Goal: Task Accomplishment & Management: Complete application form

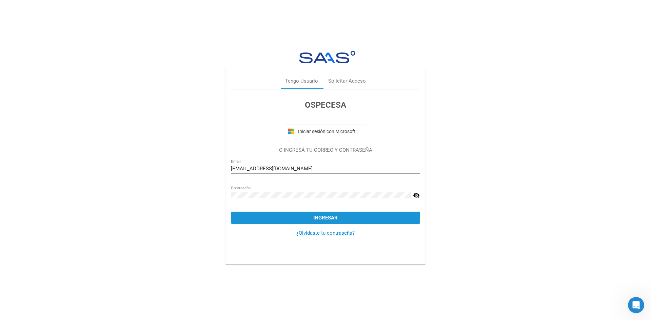
click at [321, 216] on span "Ingresar" at bounding box center [325, 218] width 24 height 6
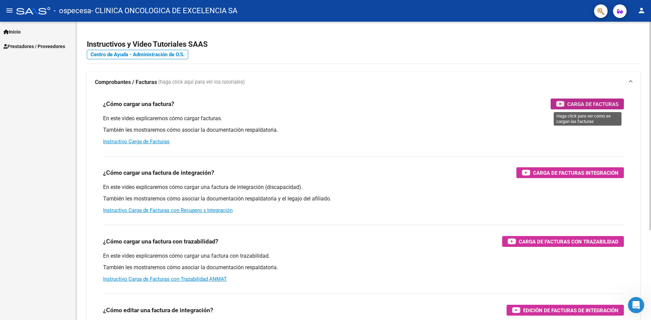
click at [581, 103] on span "Carga de Facturas" at bounding box center [592, 104] width 51 height 8
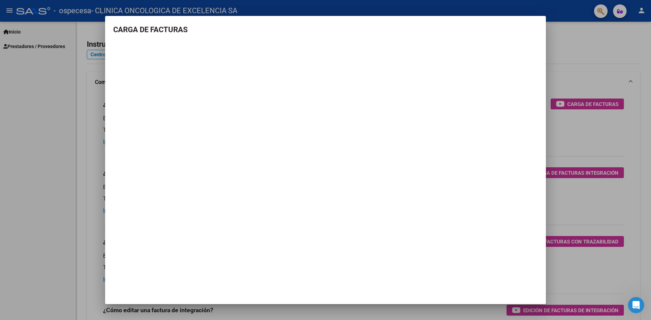
click at [565, 66] on div at bounding box center [325, 160] width 651 height 320
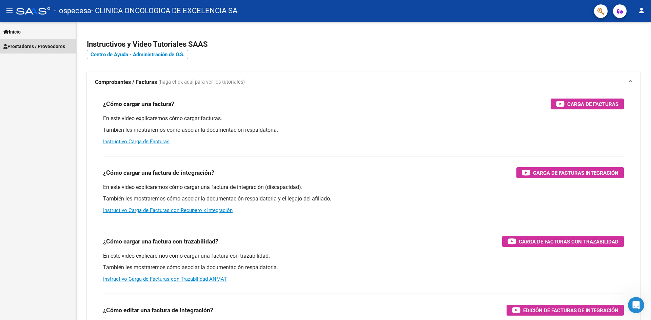
click at [31, 46] on span "Prestadores / Proveedores" at bounding box center [34, 46] width 62 height 7
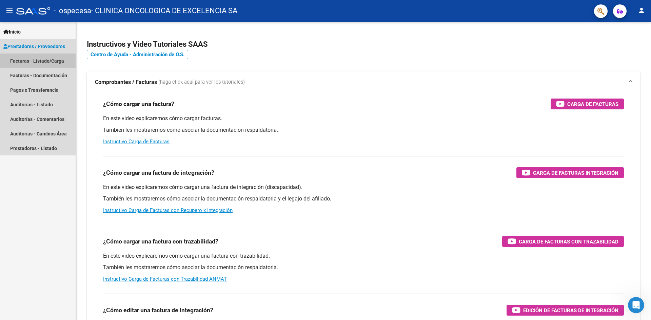
click at [42, 59] on link "Facturas - Listado/Carga" at bounding box center [38, 61] width 76 height 15
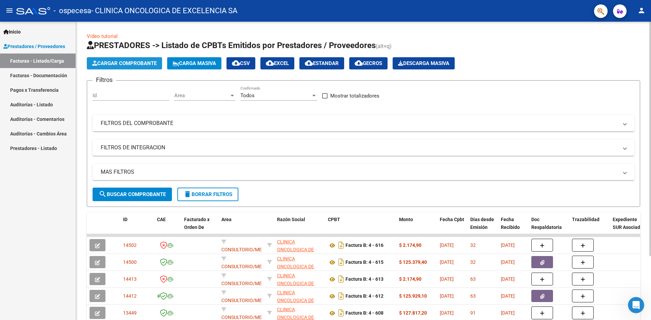
click at [117, 63] on span "Cargar Comprobante" at bounding box center [124, 63] width 64 height 6
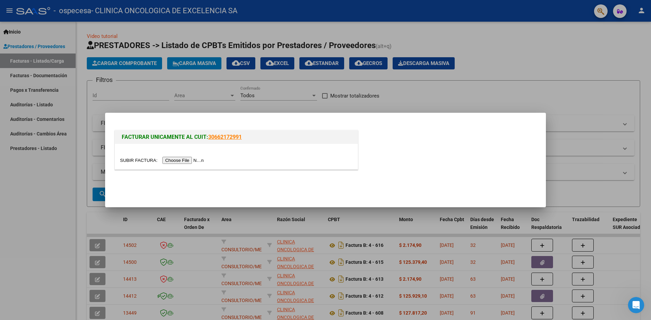
click at [182, 159] on input "file" at bounding box center [163, 160] width 86 height 7
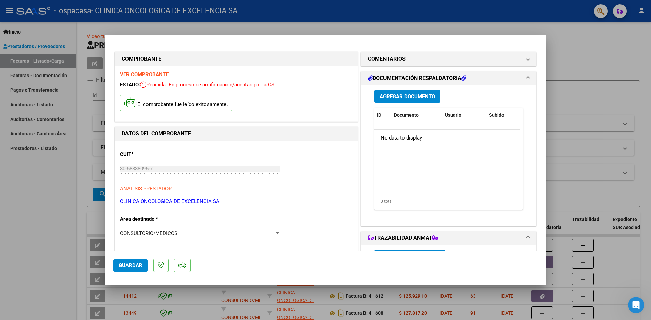
click at [382, 77] on h1 "DOCUMENTACIÓN RESPALDATORIA" at bounding box center [417, 78] width 98 height 8
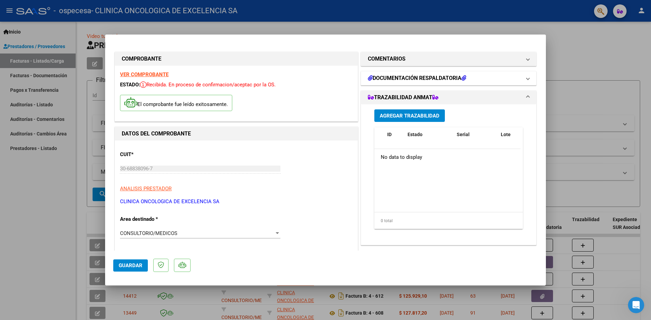
click at [384, 76] on h1 "DOCUMENTACIÓN RESPALDATORIA" at bounding box center [417, 78] width 98 height 8
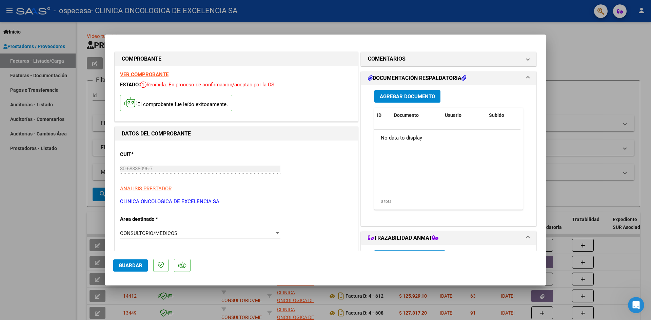
click at [392, 97] on span "Agregar Documento" at bounding box center [407, 97] width 55 height 6
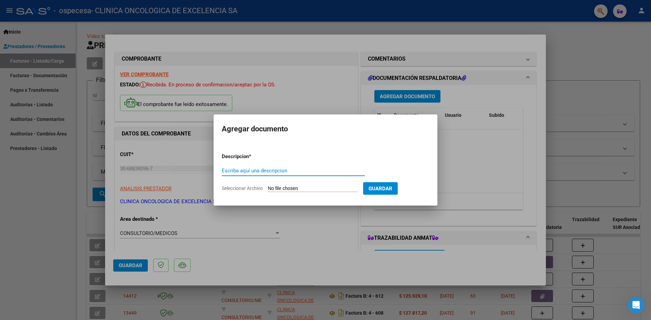
click at [346, 188] on input "Seleccionar Archivo" at bounding box center [313, 189] width 90 height 6
type input "C:\fakepath\LISTADO CERAMISTAS.xlsx"
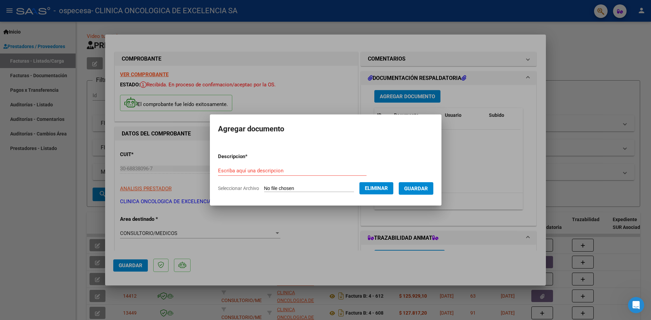
click at [417, 188] on span "Guardar" at bounding box center [416, 189] width 24 height 6
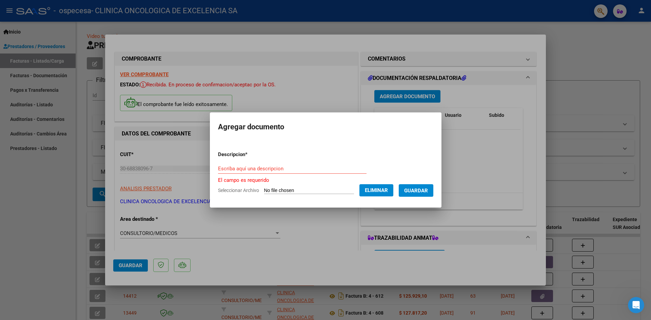
click at [256, 167] on input "Escriba aquí una descripcion" at bounding box center [292, 169] width 149 height 6
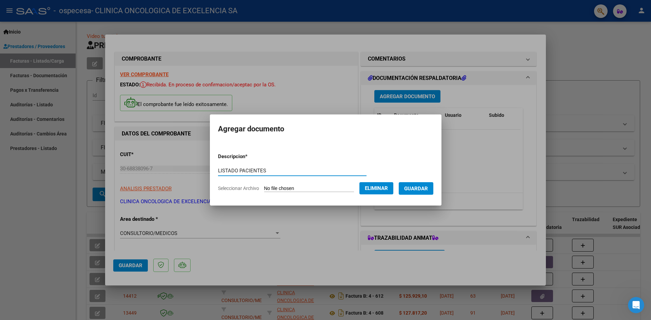
type input "LISTADO PACIENTES"
click at [428, 190] on span "Guardar" at bounding box center [416, 189] width 24 height 6
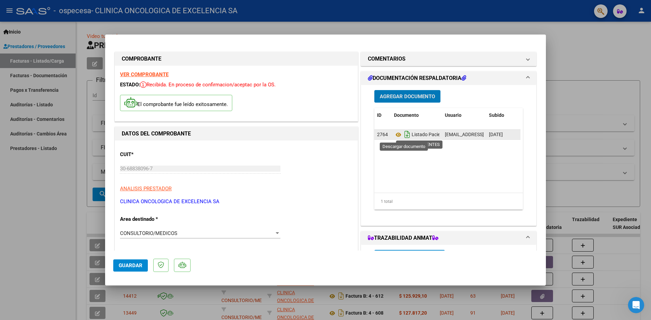
click at [405, 134] on icon "Descargar documento" at bounding box center [407, 134] width 9 height 11
click at [407, 136] on icon "Descargar documento" at bounding box center [407, 134] width 9 height 11
click at [122, 267] on span "Guardar" at bounding box center [131, 266] width 24 height 6
click at [588, 54] on div at bounding box center [325, 160] width 651 height 320
type input "$ 0,00"
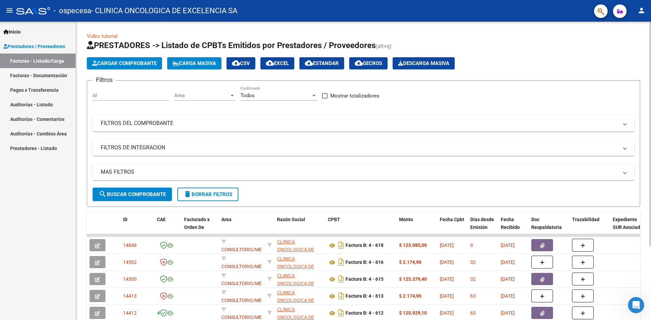
click at [129, 64] on span "Cargar Comprobante" at bounding box center [124, 63] width 64 height 6
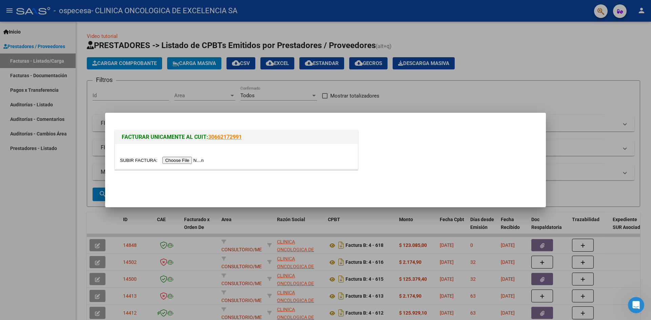
click at [192, 160] on input "file" at bounding box center [163, 160] width 86 height 7
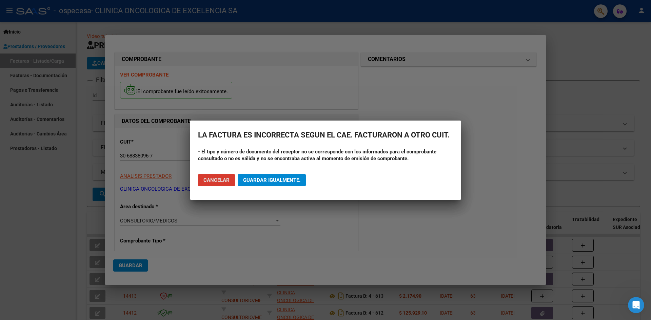
click at [265, 178] on span "Guardar igualmente." at bounding box center [271, 180] width 57 height 6
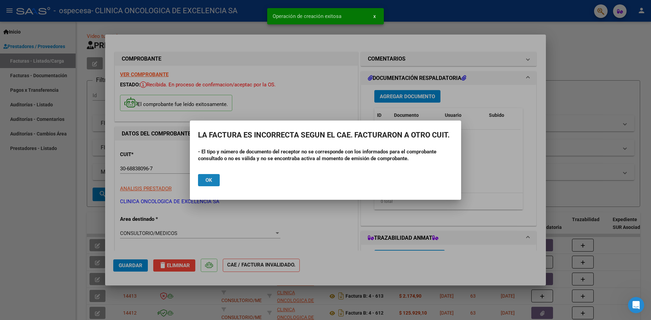
click at [213, 180] on button "Ok" at bounding box center [209, 180] width 22 height 12
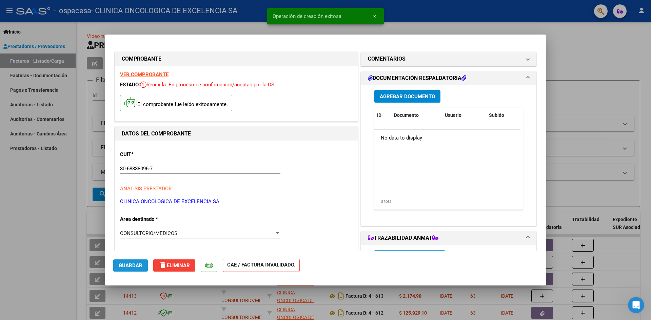
click at [138, 265] on span "Guardar" at bounding box center [131, 266] width 24 height 6
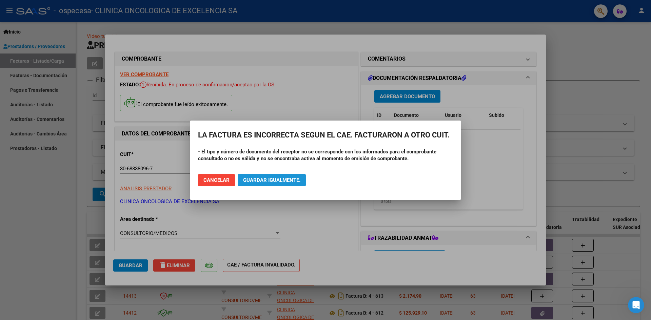
click at [262, 178] on span "Guardar igualmente." at bounding box center [271, 180] width 57 height 6
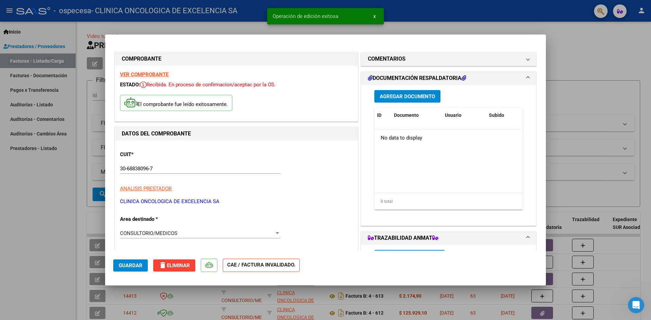
click at [137, 261] on button "Guardar" at bounding box center [130, 266] width 35 height 12
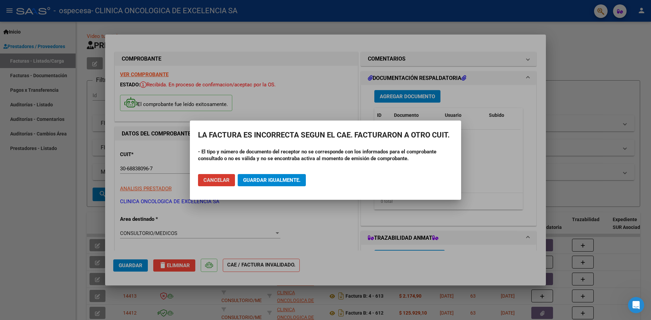
click at [221, 181] on span "Cancelar" at bounding box center [216, 180] width 26 height 6
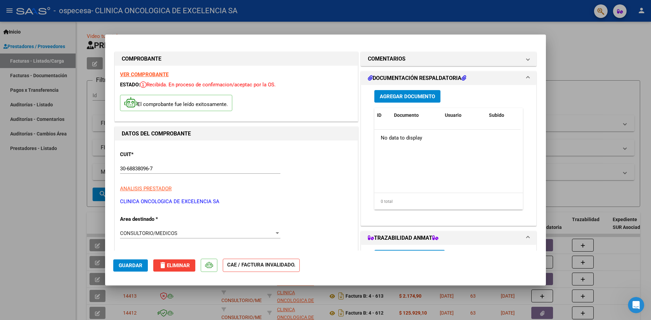
click at [595, 51] on div at bounding box center [325, 160] width 651 height 320
type input "$ 0,00"
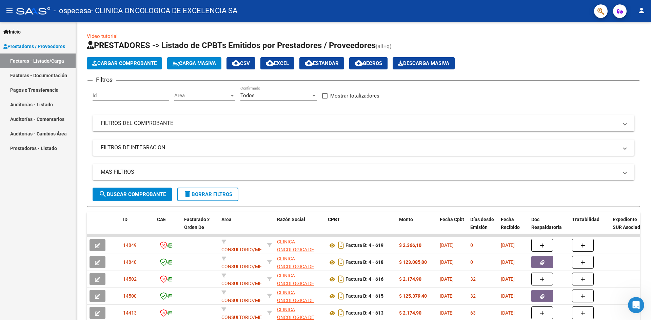
click at [45, 72] on link "Facturas - Documentación" at bounding box center [38, 75] width 76 height 15
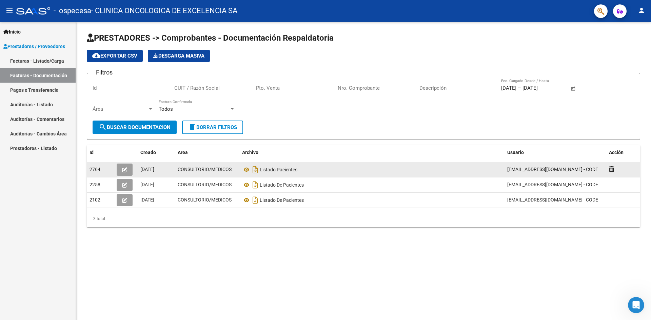
click at [125, 169] on icon "button" at bounding box center [124, 169] width 5 height 5
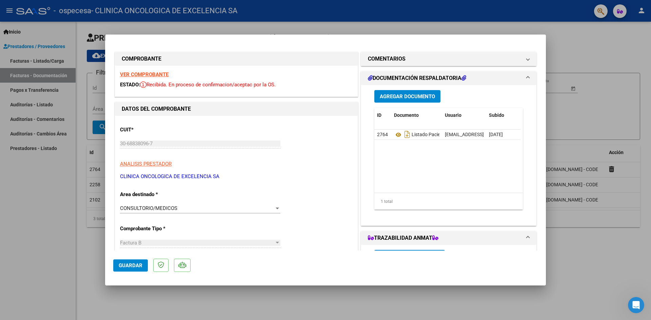
click at [576, 47] on div at bounding box center [325, 160] width 651 height 320
type input "$ 0,00"
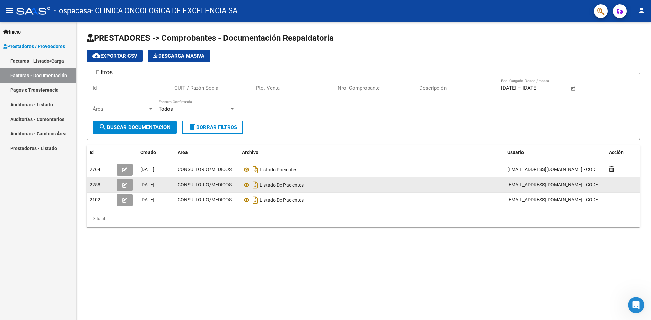
click at [123, 185] on icon "button" at bounding box center [124, 185] width 5 height 5
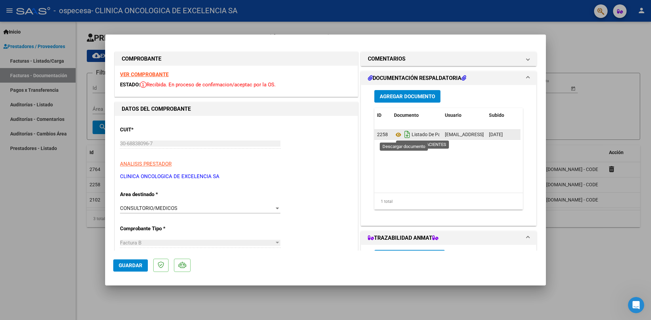
click at [403, 135] on icon "Descargar documento" at bounding box center [407, 134] width 9 height 11
click at [555, 62] on div at bounding box center [325, 160] width 651 height 320
type input "$ 0,00"
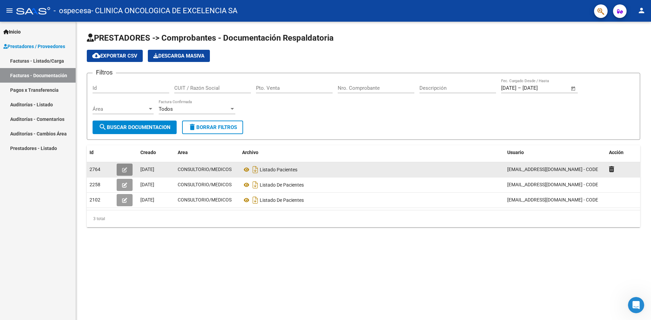
click at [126, 169] on icon "button" at bounding box center [124, 169] width 5 height 5
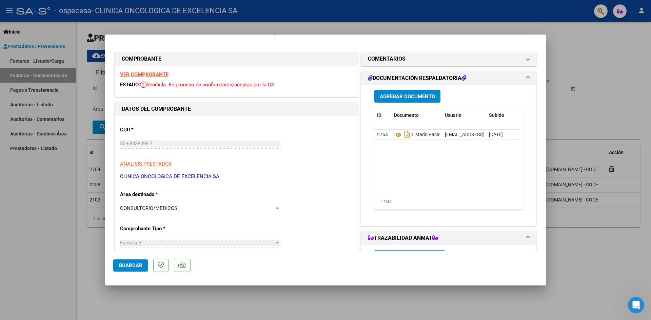
click at [439, 78] on h1 "DOCUMENTACIÓN RESPALDATORIA" at bounding box center [417, 78] width 98 height 8
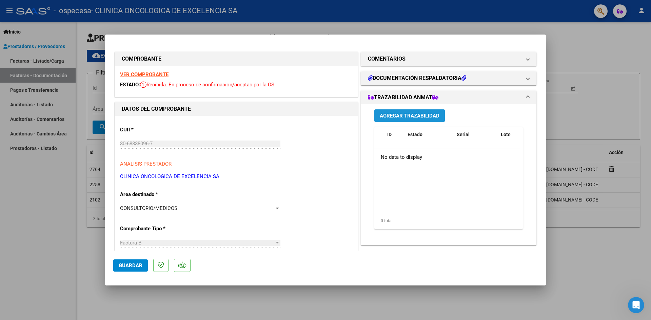
click at [411, 117] on span "Agregar Trazabilidad" at bounding box center [410, 116] width 60 height 6
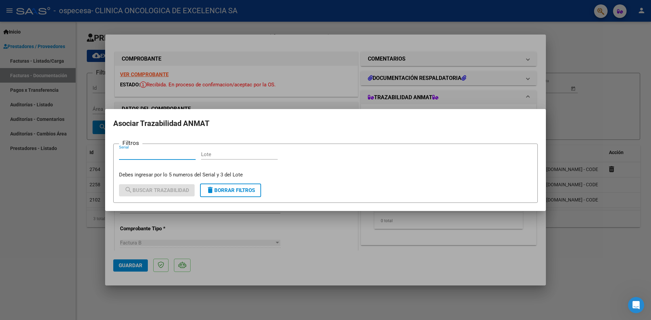
click at [451, 46] on div at bounding box center [325, 160] width 651 height 320
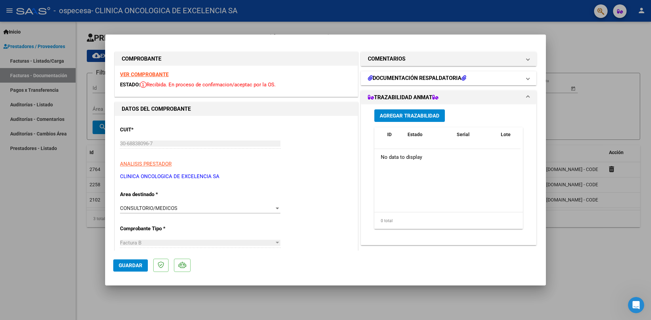
click at [441, 78] on h1 "DOCUMENTACIÓN RESPALDATORIA" at bounding box center [417, 78] width 98 height 8
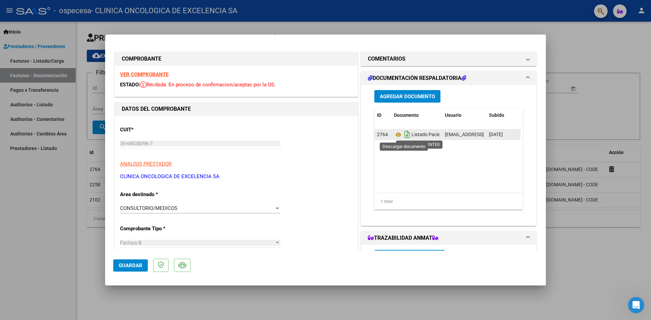
click at [404, 135] on icon "Descargar documento" at bounding box center [407, 134] width 9 height 11
click at [590, 55] on div at bounding box center [325, 160] width 651 height 320
type input "$ 0,00"
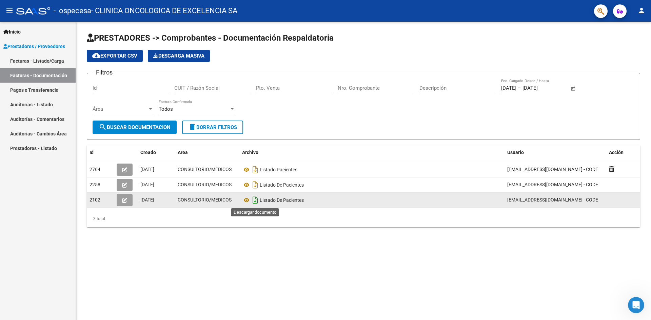
click at [253, 200] on icon "Descargar documento" at bounding box center [255, 200] width 9 height 11
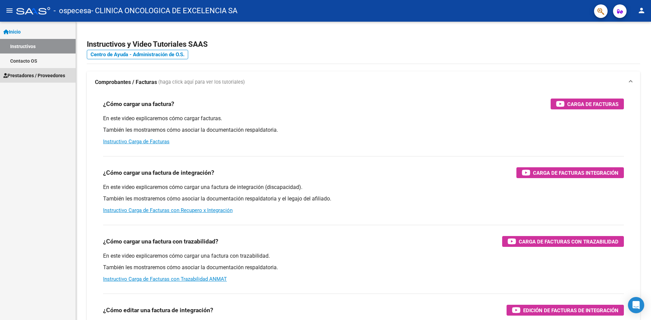
click at [25, 71] on link "Prestadores / Proveedores" at bounding box center [38, 75] width 76 height 15
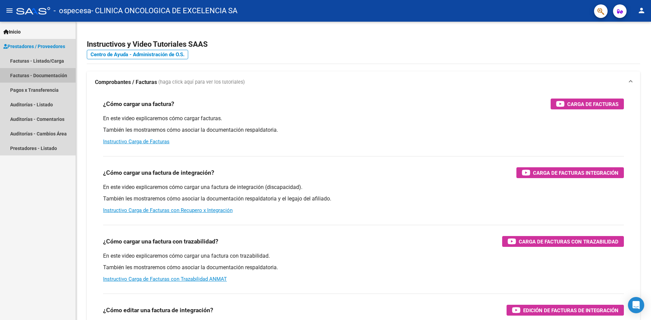
click at [29, 75] on link "Facturas - Documentación" at bounding box center [38, 75] width 76 height 15
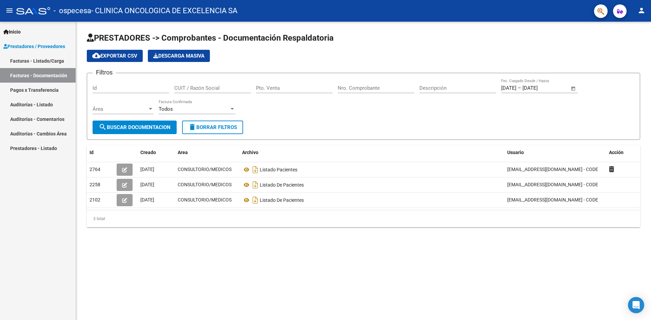
click at [54, 61] on link "Facturas - Listado/Carga" at bounding box center [38, 61] width 76 height 15
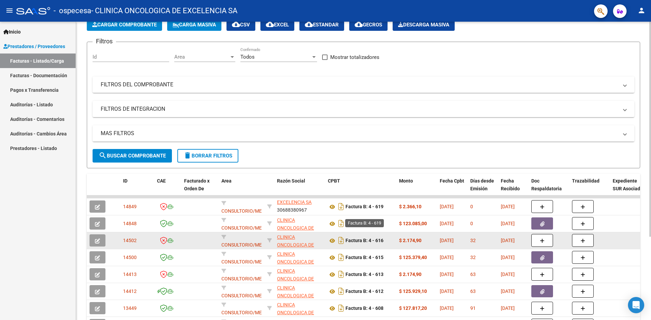
scroll to position [68, 0]
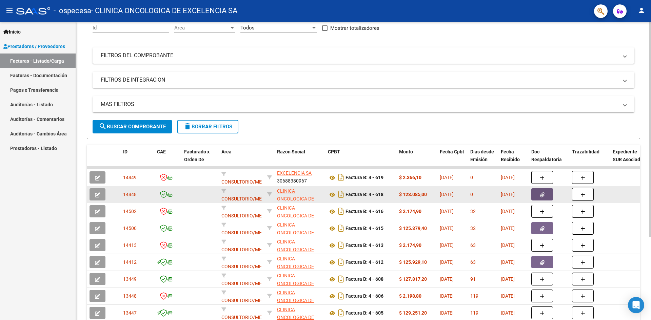
click at [540, 196] on icon "button" at bounding box center [542, 195] width 4 height 5
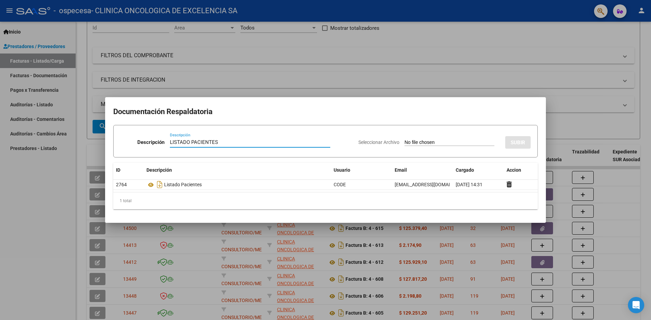
click at [241, 141] on input "LISTADO PACIENTES" at bounding box center [250, 142] width 160 height 6
type input "LISTADO CERAMISTAS"
click at [434, 140] on input "Seleccionar Archivo" at bounding box center [449, 143] width 90 height 6
click at [423, 141] on input "Seleccionar Archivo" at bounding box center [449, 143] width 90 height 6
type input "C:\fakepath\LISTADO CERAMISTAS.xlsx"
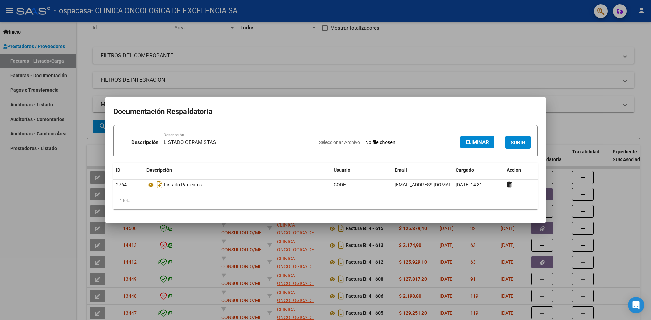
click at [514, 142] on span "SUBIR" at bounding box center [518, 143] width 15 height 6
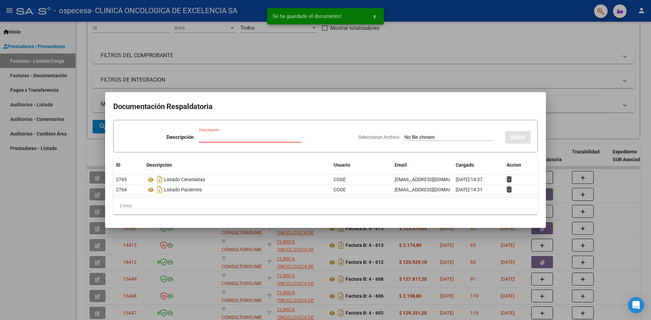
click at [227, 137] on input "Descripción" at bounding box center [250, 137] width 102 height 6
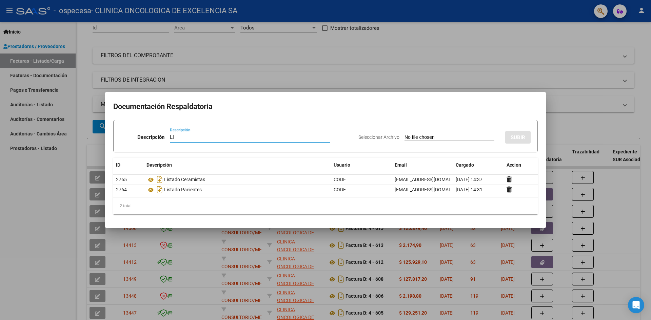
type input "L"
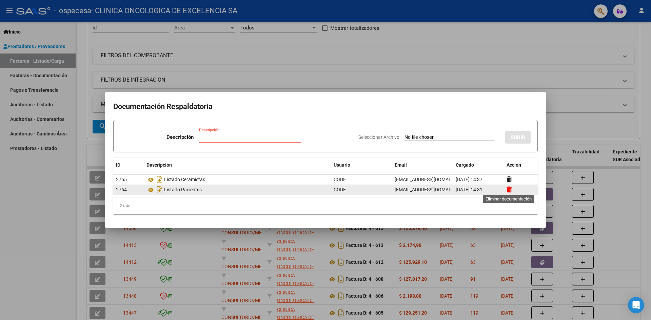
click at [507, 190] on icon at bounding box center [509, 189] width 5 height 6
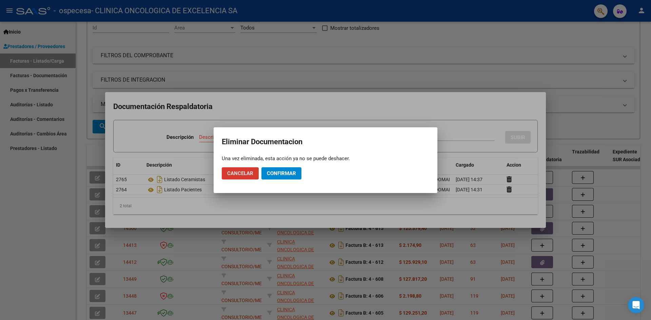
click at [276, 171] on span "Confirmar" at bounding box center [281, 174] width 29 height 6
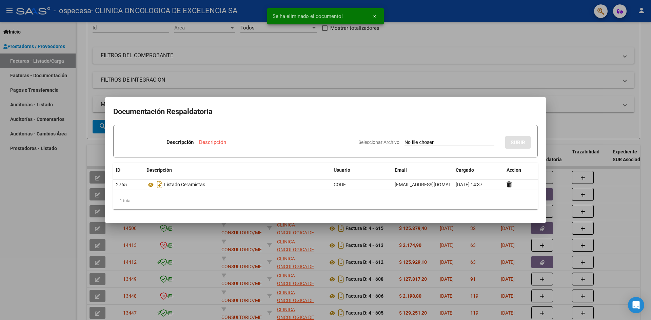
click at [590, 102] on div at bounding box center [325, 160] width 651 height 320
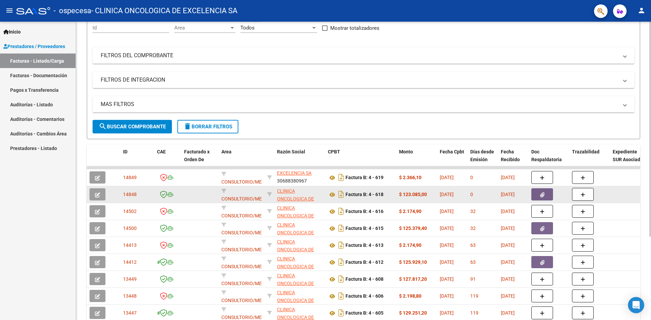
click at [540, 195] on icon "button" at bounding box center [542, 195] width 4 height 5
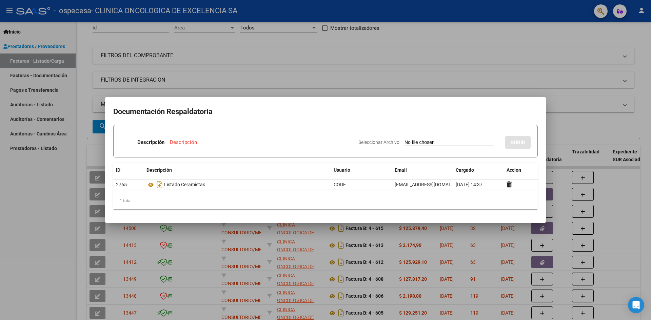
click at [580, 126] on div at bounding box center [325, 160] width 651 height 320
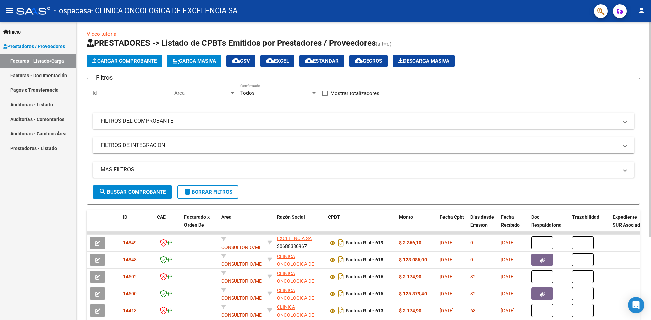
scroll to position [0, 0]
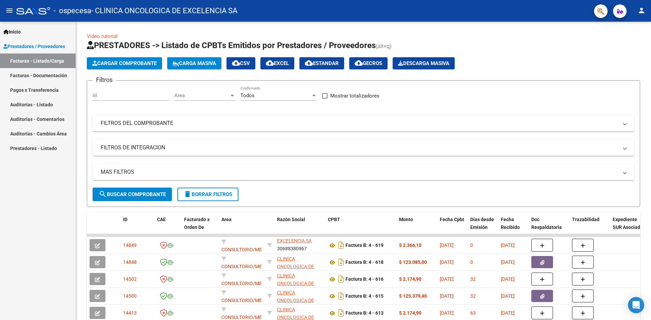
click at [641, 13] on mat-icon "person" at bounding box center [641, 10] width 8 height 8
click at [631, 46] on button "exit_to_app Salir" at bounding box center [627, 45] width 41 height 16
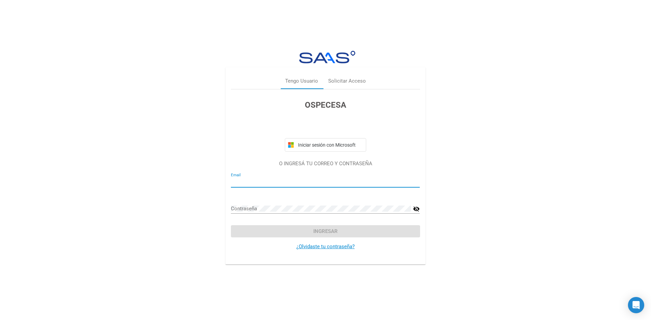
type input "[EMAIL_ADDRESS][DOMAIN_NAME]"
